Goal: Use online tool/utility: Utilize a website feature to perform a specific function

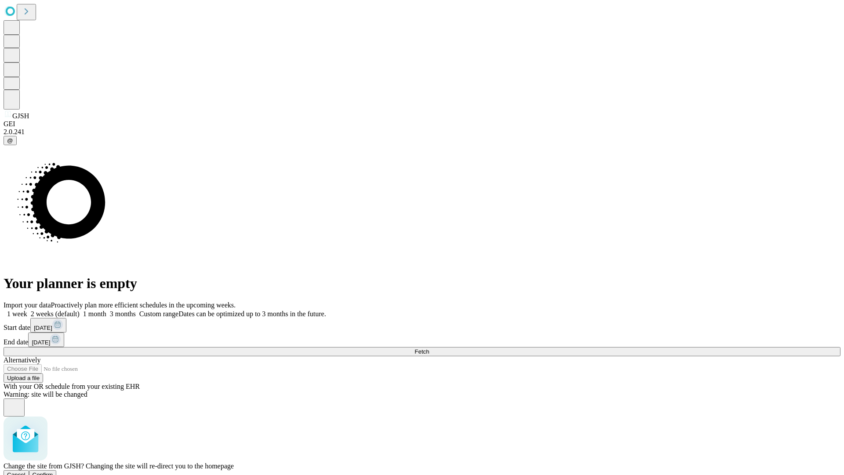
click at [53, 471] on span "Confirm" at bounding box center [43, 474] width 21 height 7
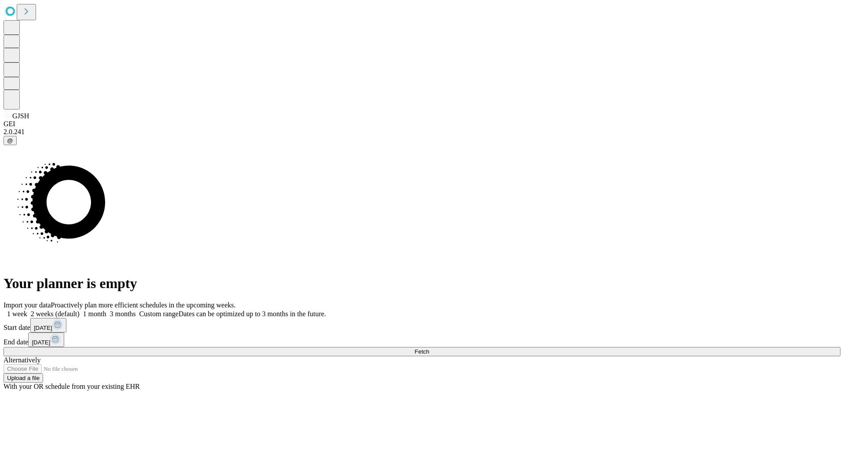
click at [80, 310] on label "2 weeks (default)" at bounding box center [53, 313] width 52 height 7
click at [429, 348] on span "Fetch" at bounding box center [421, 351] width 15 height 7
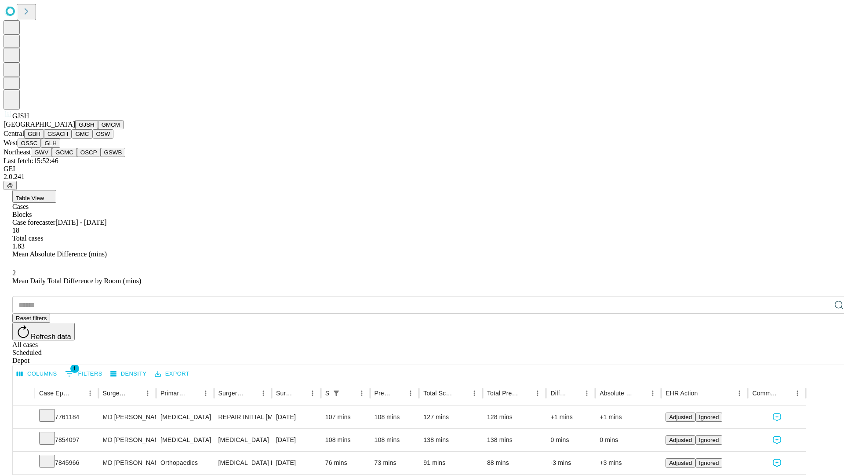
click at [98, 129] on button "GMCM" at bounding box center [110, 124] width 25 height 9
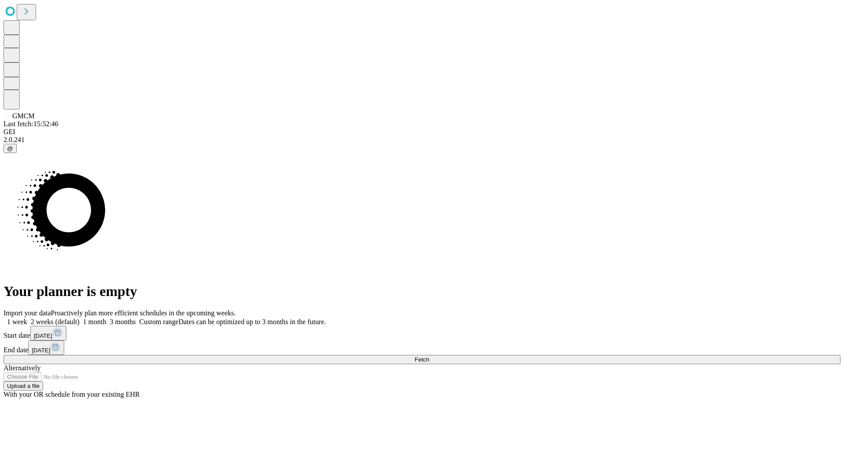
click at [429, 356] on span "Fetch" at bounding box center [421, 359] width 15 height 7
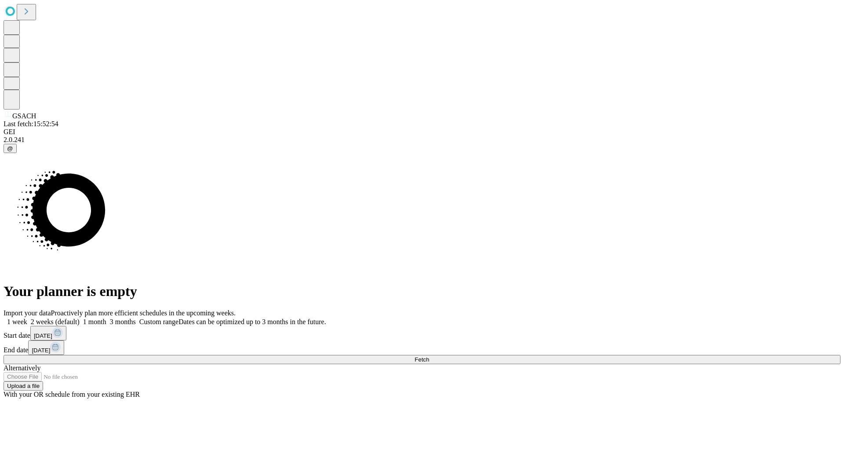
click at [80, 318] on label "2 weeks (default)" at bounding box center [53, 321] width 52 height 7
click at [429, 356] on span "Fetch" at bounding box center [421, 359] width 15 height 7
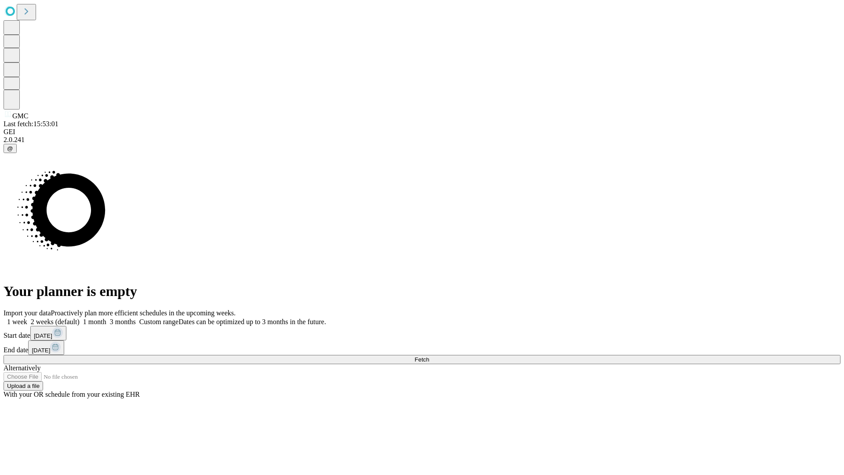
click at [80, 318] on label "2 weeks (default)" at bounding box center [53, 321] width 52 height 7
click at [429, 356] on span "Fetch" at bounding box center [421, 359] width 15 height 7
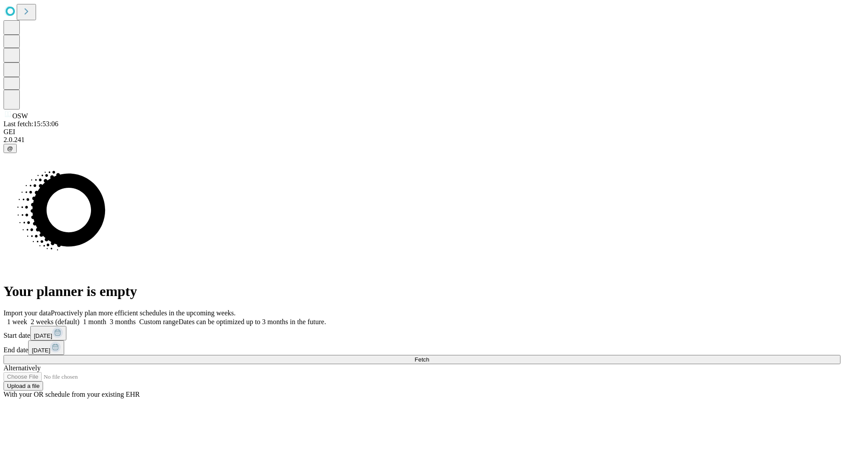
click at [80, 318] on label "2 weeks (default)" at bounding box center [53, 321] width 52 height 7
click at [429, 356] on span "Fetch" at bounding box center [421, 359] width 15 height 7
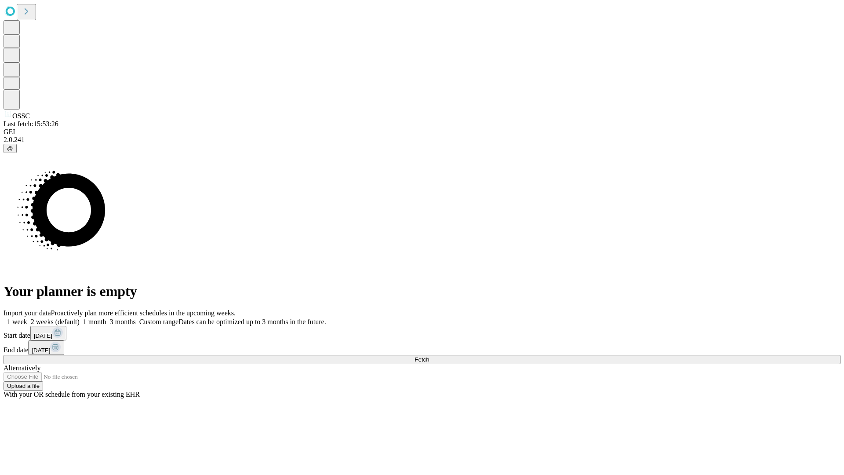
click at [80, 318] on label "2 weeks (default)" at bounding box center [53, 321] width 52 height 7
click at [429, 356] on span "Fetch" at bounding box center [421, 359] width 15 height 7
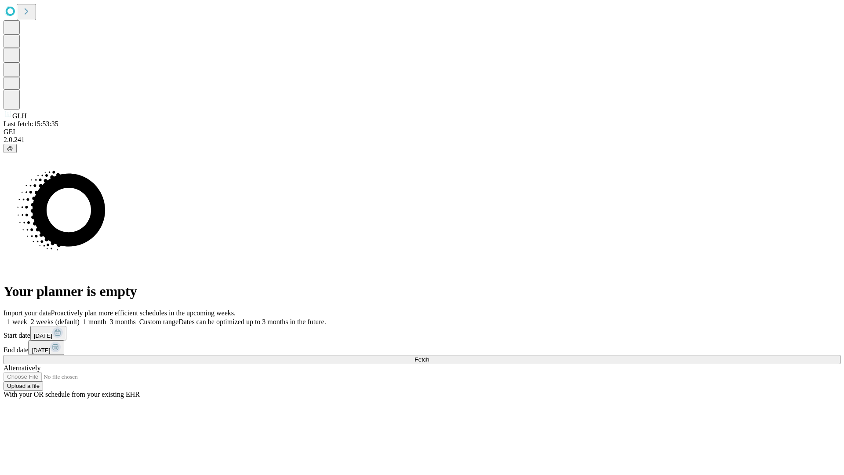
click at [80, 318] on label "2 weeks (default)" at bounding box center [53, 321] width 52 height 7
click at [429, 356] on span "Fetch" at bounding box center [421, 359] width 15 height 7
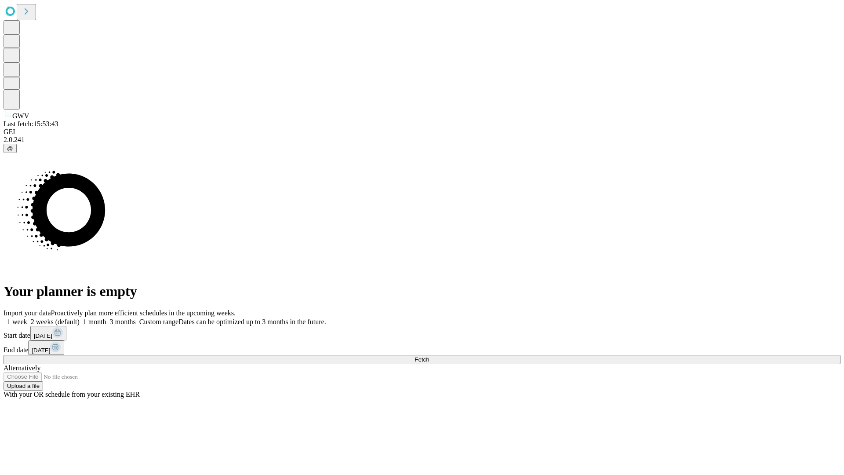
click at [80, 318] on label "2 weeks (default)" at bounding box center [53, 321] width 52 height 7
click at [429, 356] on span "Fetch" at bounding box center [421, 359] width 15 height 7
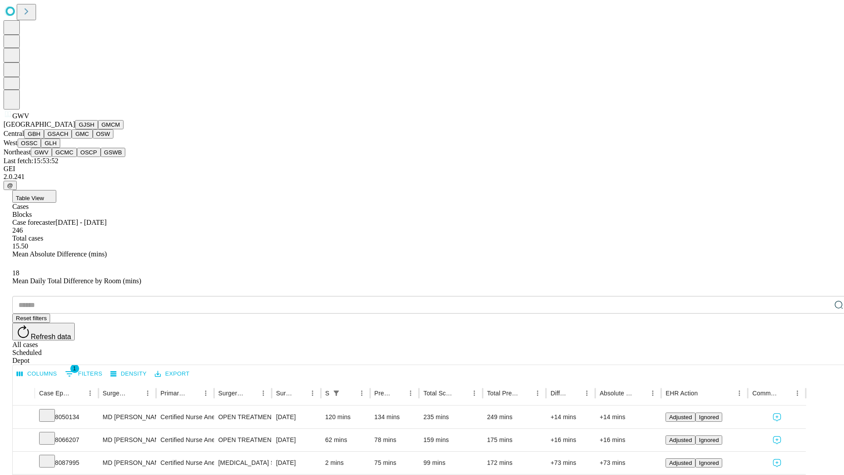
click at [68, 157] on button "GCMC" at bounding box center [64, 152] width 25 height 9
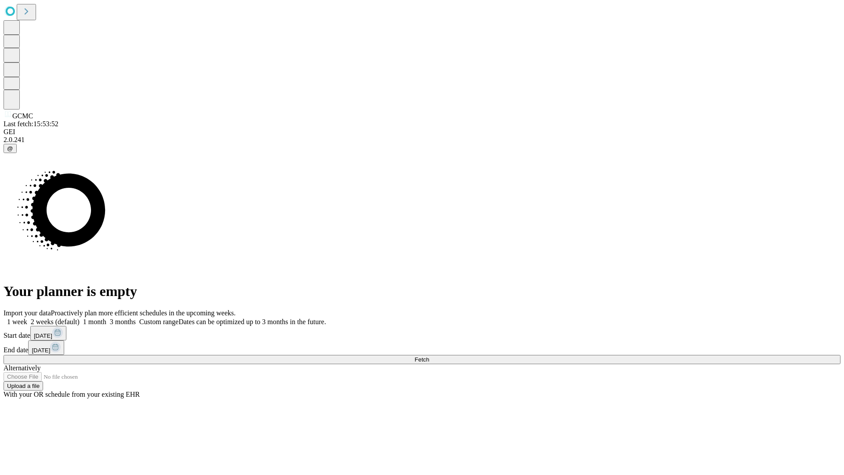
click at [429, 356] on span "Fetch" at bounding box center [421, 359] width 15 height 7
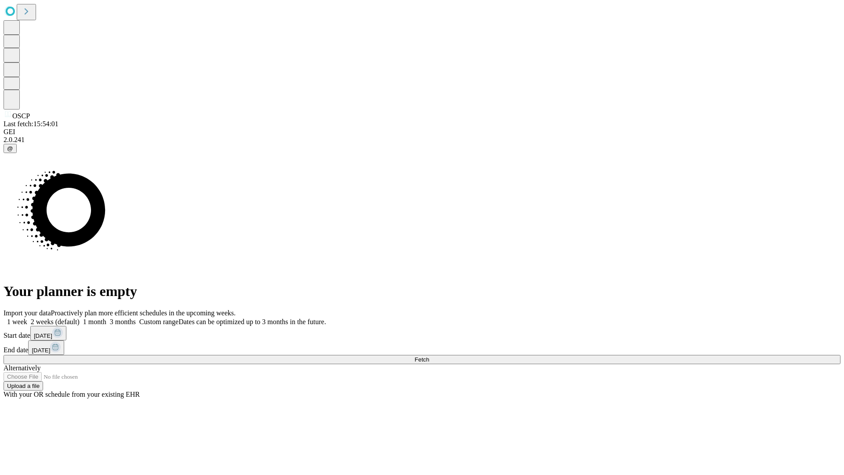
click at [80, 318] on label "2 weeks (default)" at bounding box center [53, 321] width 52 height 7
click at [429, 356] on span "Fetch" at bounding box center [421, 359] width 15 height 7
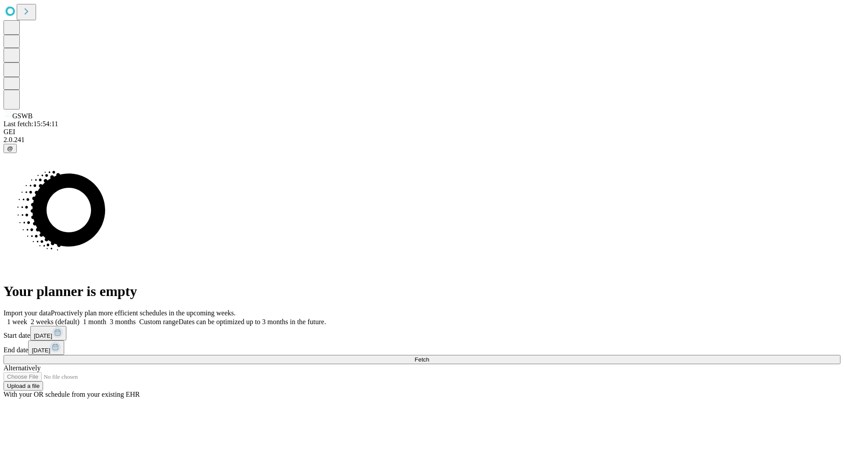
click at [80, 318] on label "2 weeks (default)" at bounding box center [53, 321] width 52 height 7
click at [429, 356] on span "Fetch" at bounding box center [421, 359] width 15 height 7
